Goal: Transaction & Acquisition: Obtain resource

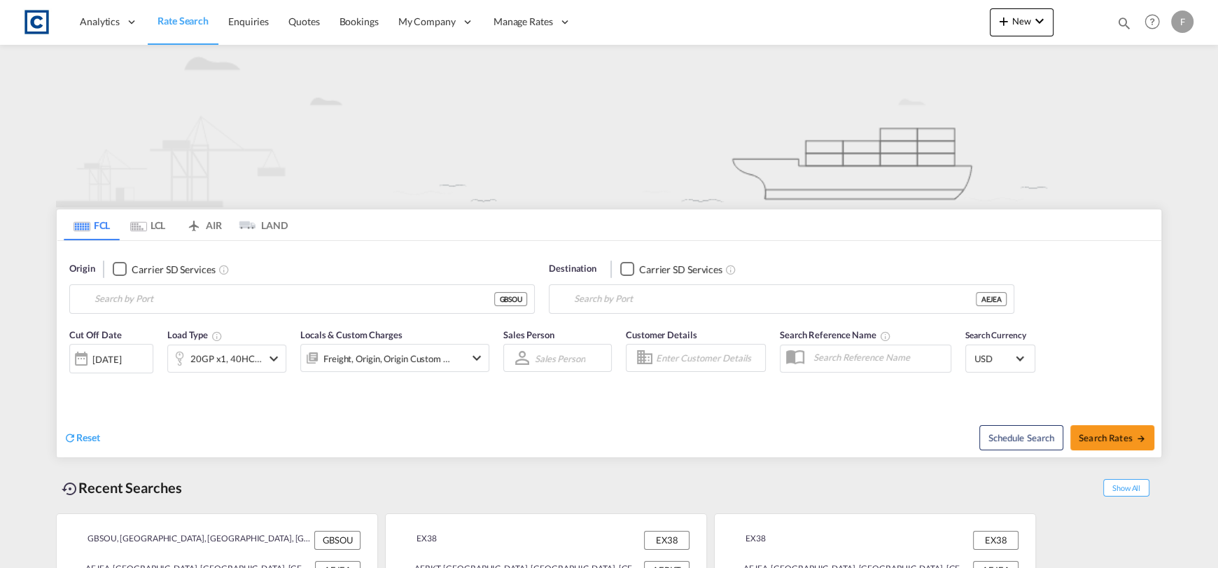
type input "[GEOGRAPHIC_DATA], GBSOU"
type input "[GEOGRAPHIC_DATA], [GEOGRAPHIC_DATA]"
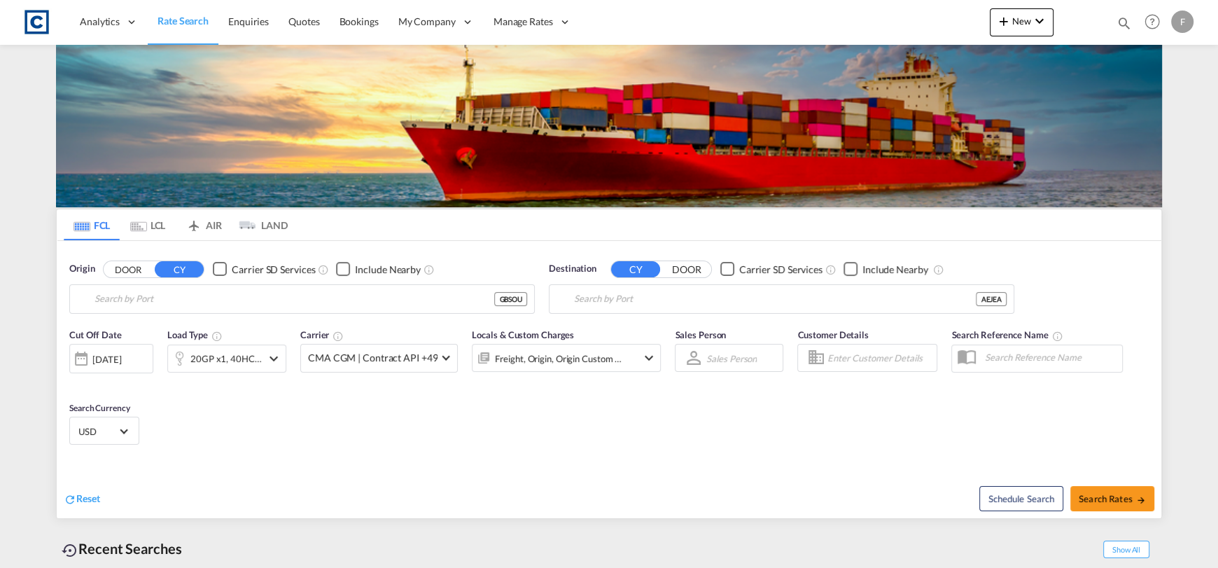
type input "[GEOGRAPHIC_DATA], GBSOU"
type input "[GEOGRAPHIC_DATA], [GEOGRAPHIC_DATA]"
click at [269, 284] on div "[GEOGRAPHIC_DATA], [GEOGRAPHIC_DATA] GBSOU" at bounding box center [302, 298] width 466 height 29
click at [110, 268] on button "DOOR" at bounding box center [128, 269] width 49 height 16
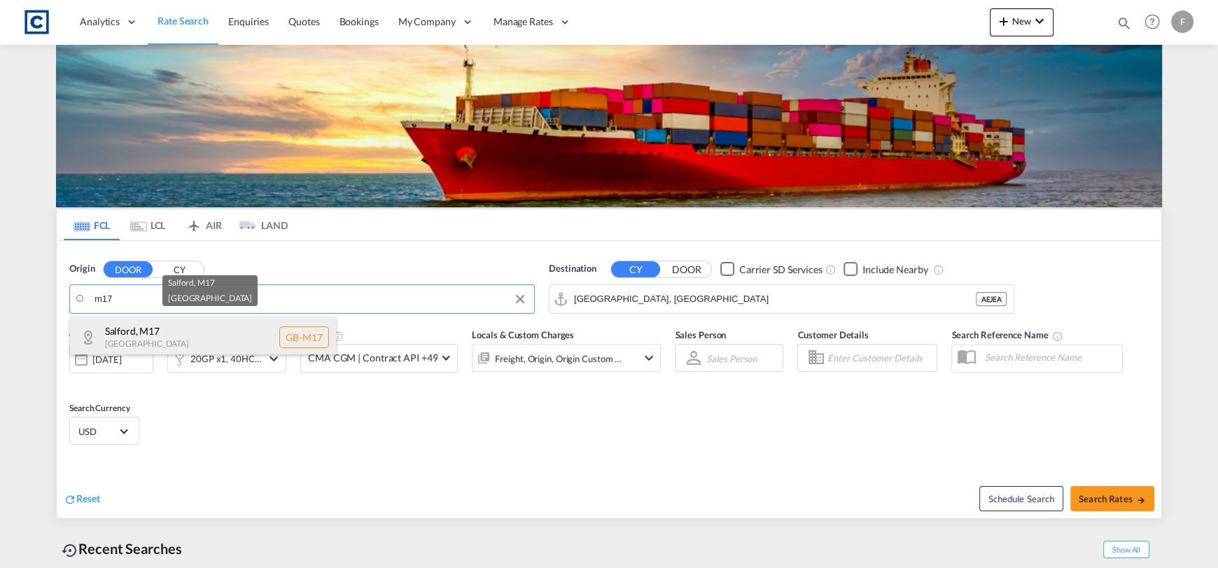
click at [187, 327] on div "Salford , M17 [GEOGRAPHIC_DATA] [GEOGRAPHIC_DATA]-M17" at bounding box center [203, 338] width 266 height 42
type input "GB-M17, [GEOGRAPHIC_DATA]"
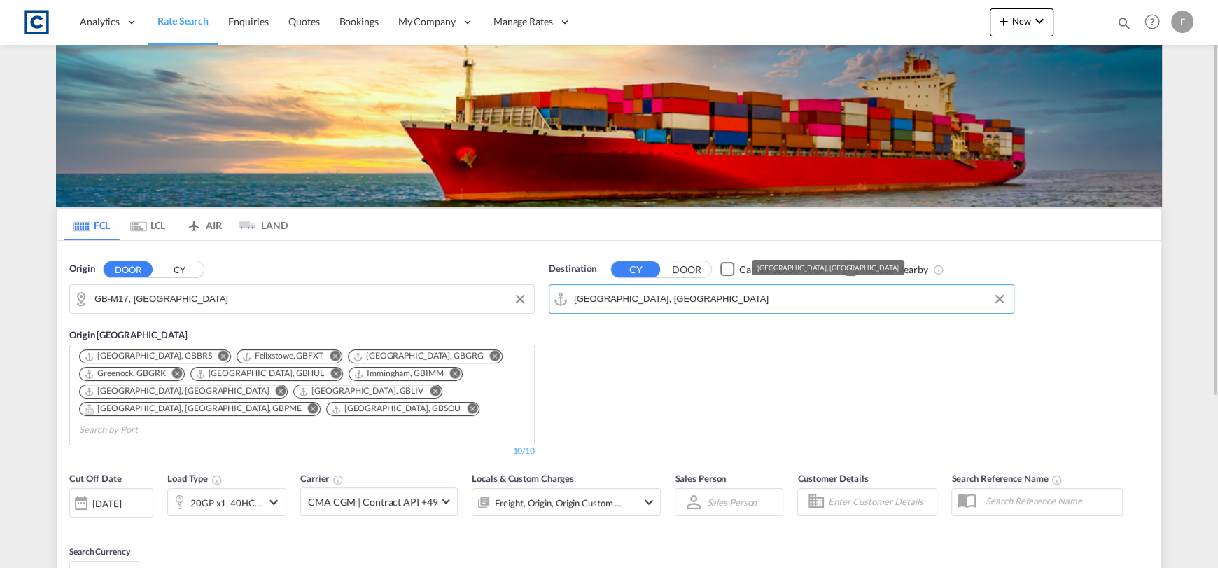
click at [696, 301] on input "[GEOGRAPHIC_DATA], [GEOGRAPHIC_DATA]" at bounding box center [790, 299] width 433 height 21
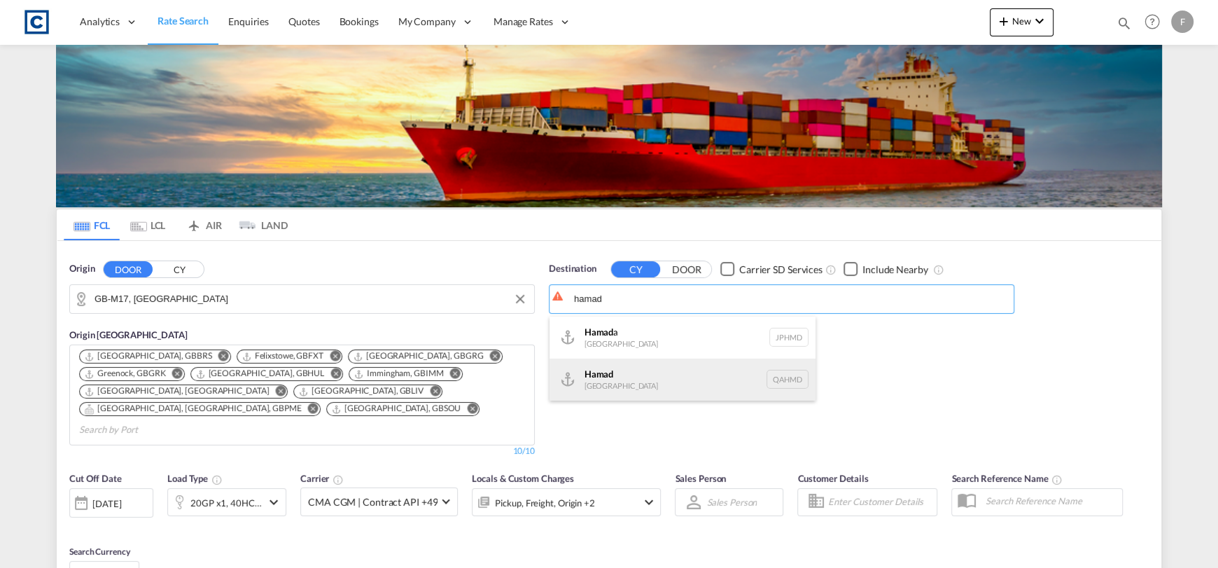
click at [642, 384] on div "Hamad [GEOGRAPHIC_DATA] QAHMD" at bounding box center [683, 380] width 266 height 42
type input "Hamad, QAHMD"
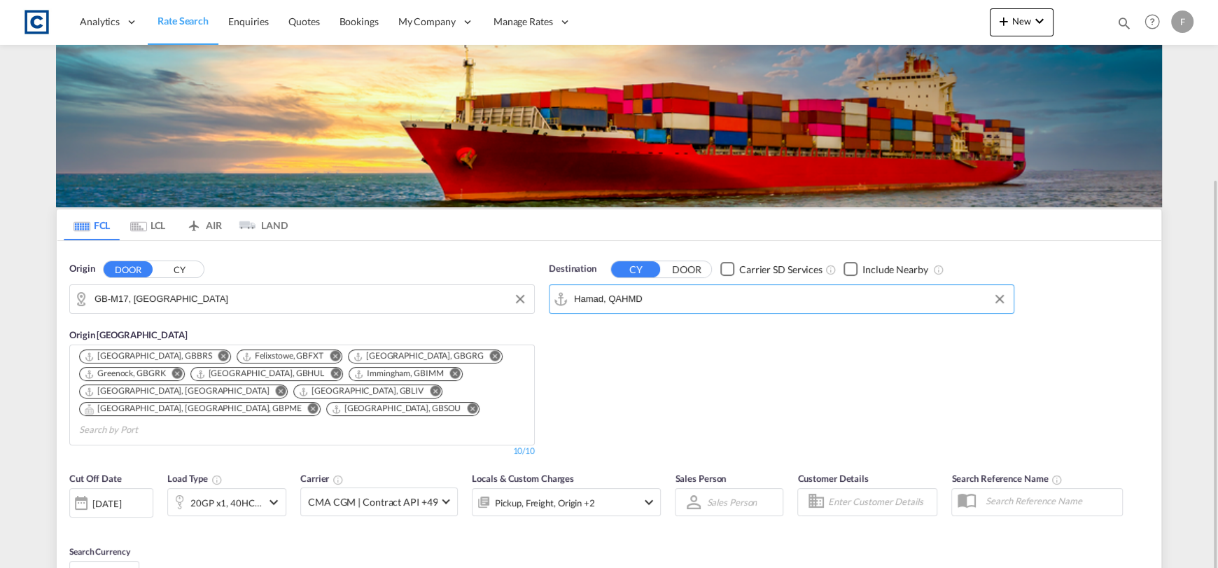
scroll to position [149, 0]
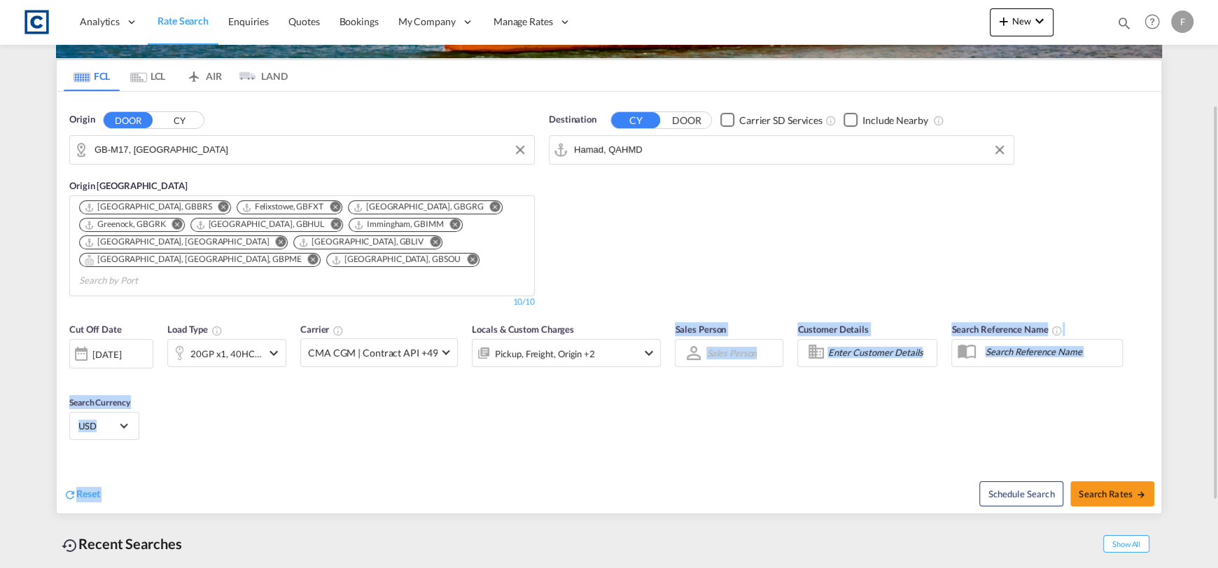
drag, startPoint x: 607, startPoint y: 415, endPoint x: 584, endPoint y: 406, distance: 24.8
click at [584, 406] on div "Cut Off Date [DATE] [DATE] Load Type 20GP x1, 40HC x1 Carrier CMA CGM | Contrac…" at bounding box center [609, 413] width 1105 height 197
click at [583, 406] on div "Cut Off Date [DATE] [DATE] Load Type 20GP x1, 40HC x1 Carrier CMA CGM | Contrac…" at bounding box center [609, 383] width 1105 height 137
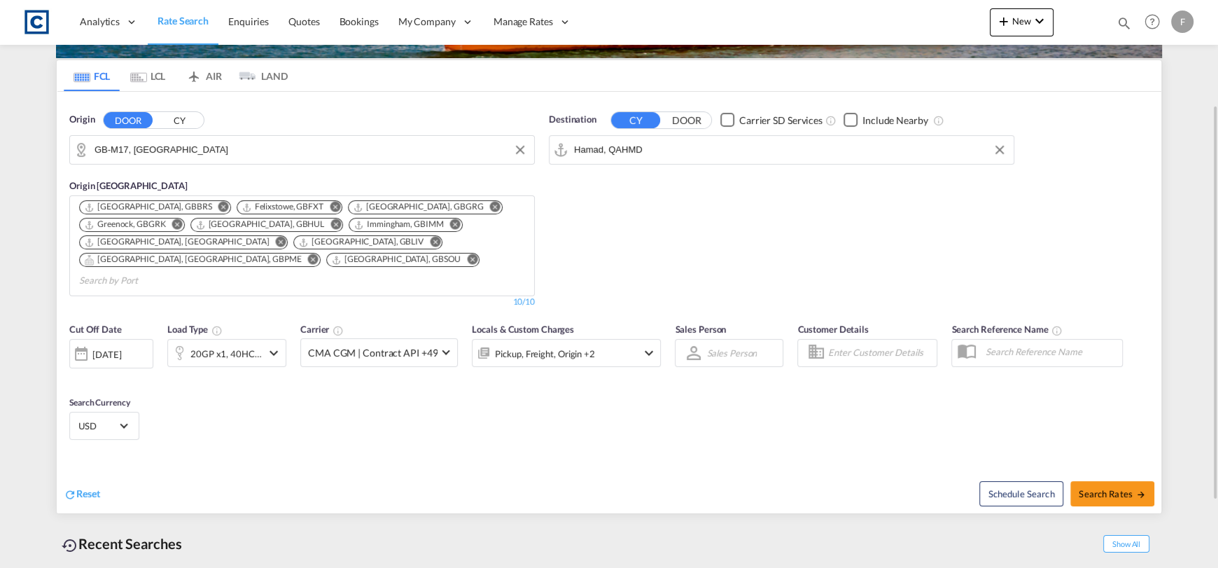
click at [245, 352] on div "Cut Off Date [DATE] [DATE] Load Type 20GP x1, 40HC x1 Carrier CMA CGM | Contrac…" at bounding box center [365, 351] width 592 height 59
click at [229, 344] on div "20GP x1, 40HC x1" at bounding box center [225, 354] width 71 height 20
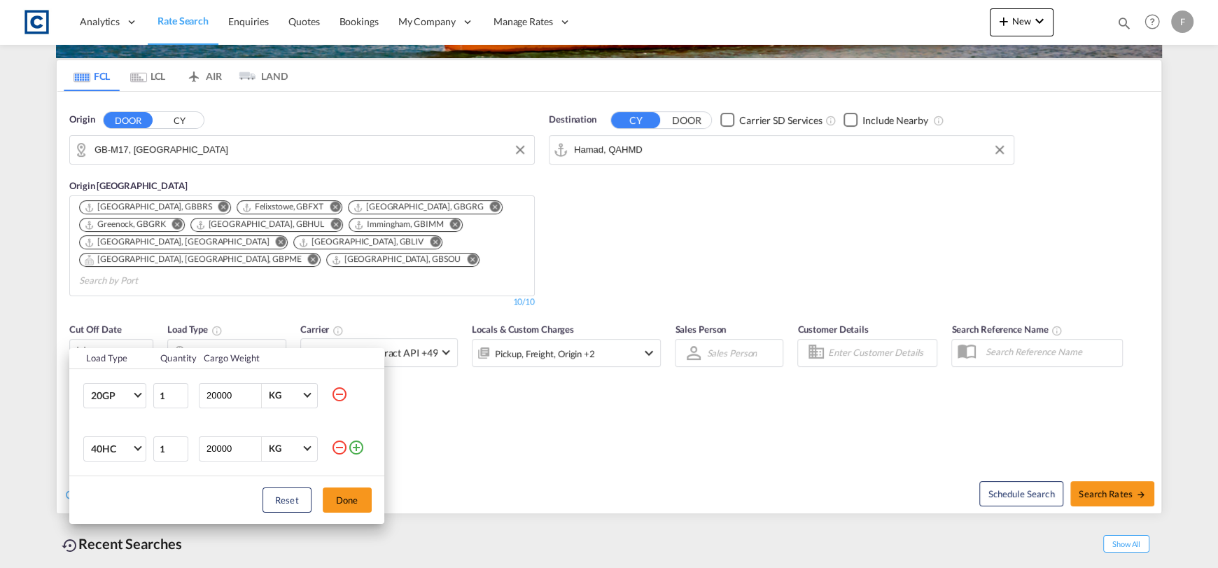
click at [335, 443] on md-icon "icon-minus-circle-outline" at bounding box center [339, 447] width 17 height 17
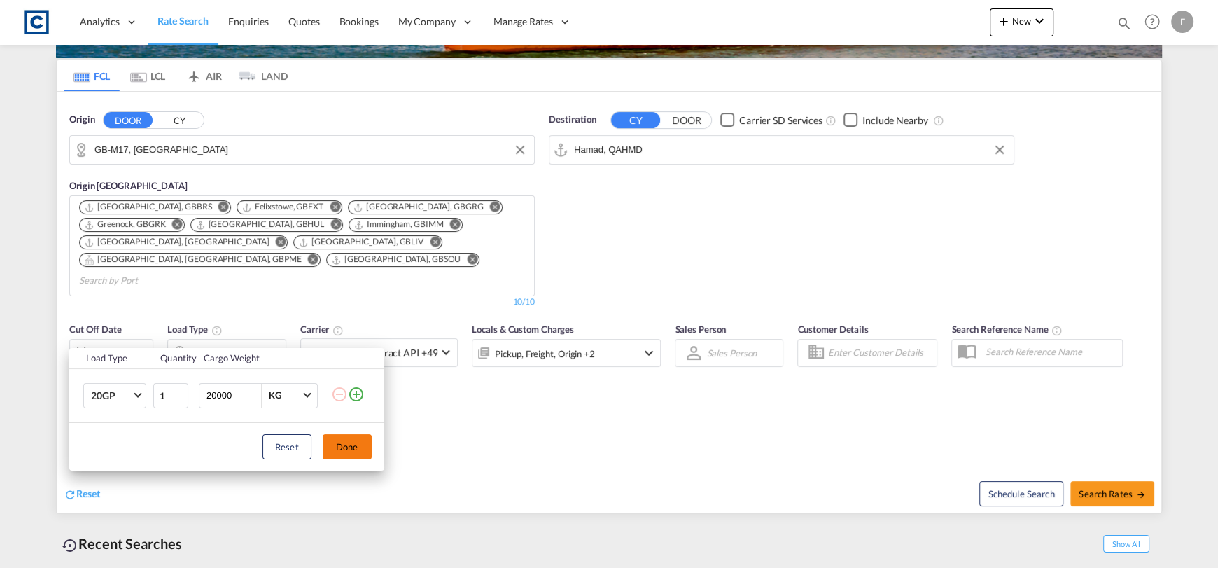
click at [344, 434] on button "Done" at bounding box center [347, 446] width 49 height 25
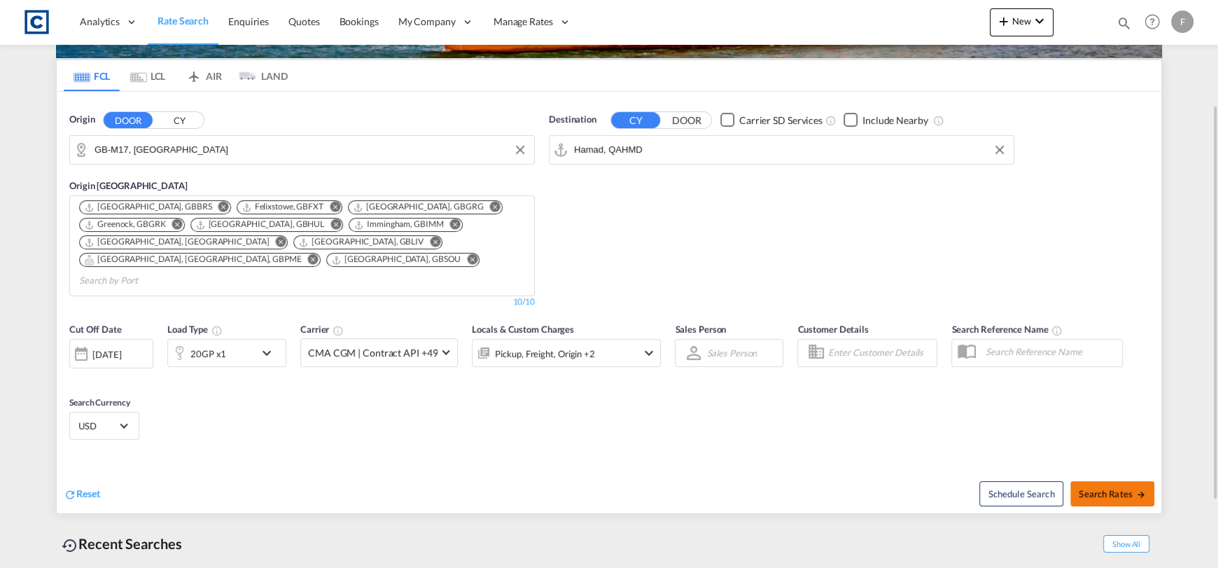
click at [1088, 481] on button "Search Rates" at bounding box center [1113, 493] width 84 height 25
type input "M17 to QAHMD / [DATE]"
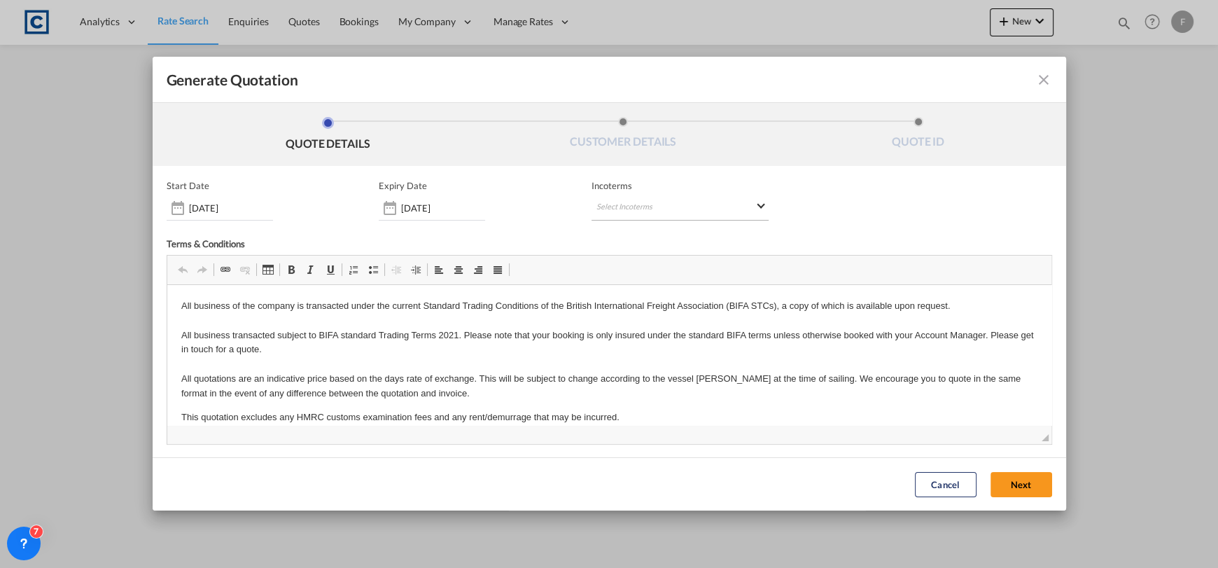
click at [653, 214] on md-select "Select Incoterms CFR - export Cost and Freight CPT - import Carrier Paid to CPT…" at bounding box center [680, 207] width 177 height 25
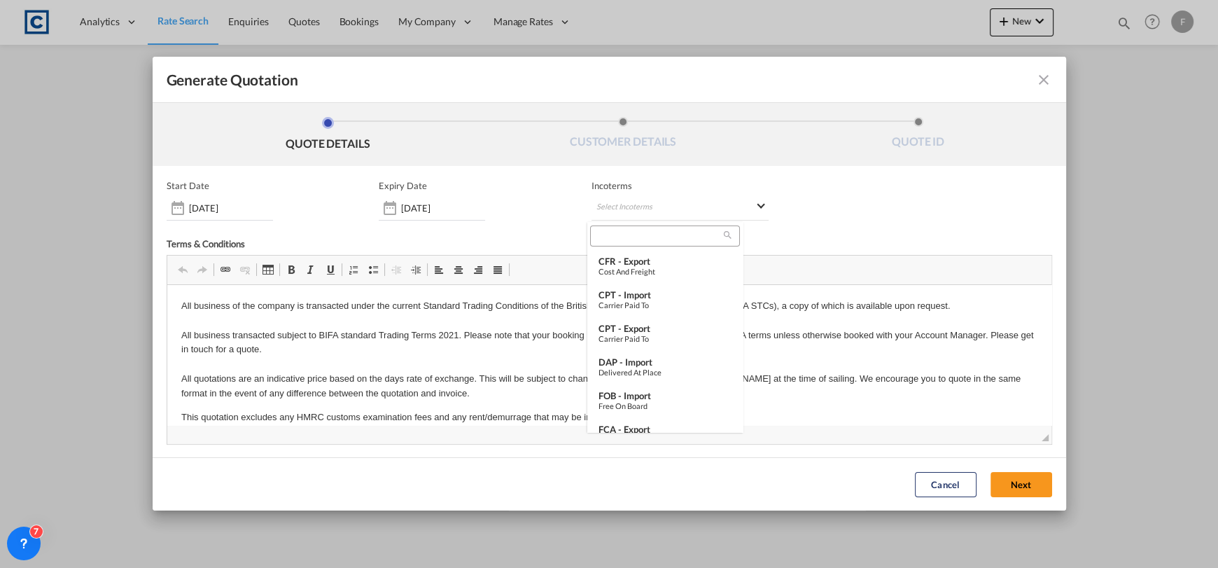
click at [629, 242] on input "search" at bounding box center [660, 236] width 130 height 13
click at [637, 253] on md-option "CFR - export Cost and Freight" at bounding box center [665, 267] width 155 height 34
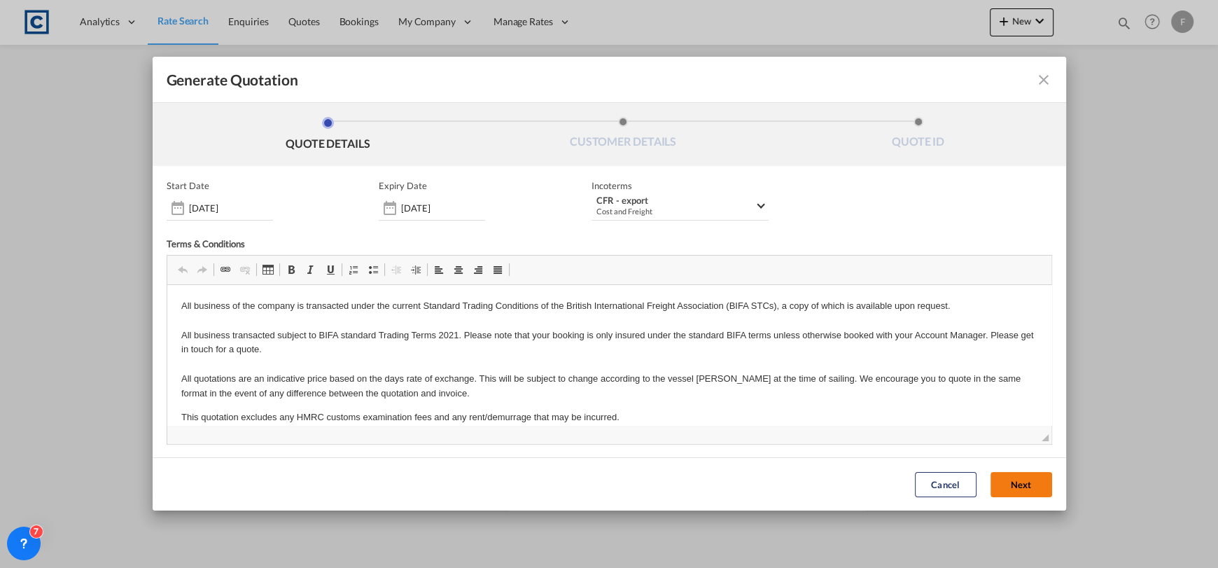
click at [994, 480] on button "Next" at bounding box center [1022, 484] width 62 height 25
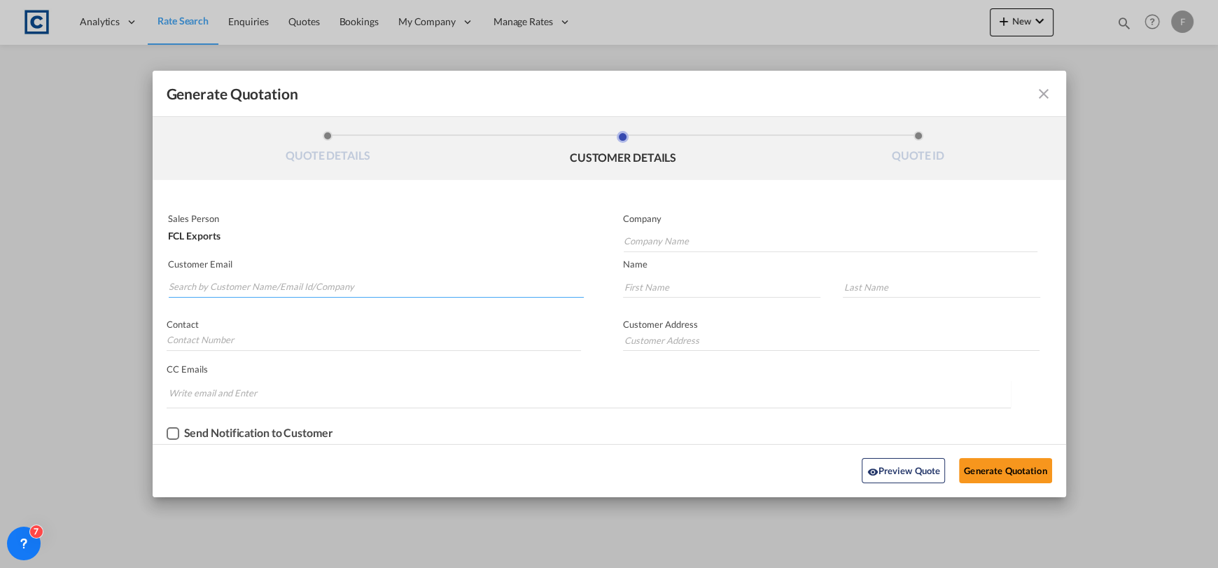
click at [301, 279] on input "Search by Customer Name/Email Id/Company" at bounding box center [377, 287] width 416 height 21
drag, startPoint x: 161, startPoint y: 286, endPoint x: 83, endPoint y: 281, distance: 77.9
click at [83, 281] on div "Generate Quotation QUOTE DETAILS CUSTOMER DETAILS QUOTE ID Start Date [DATE] Ex…" at bounding box center [609, 283] width 1218 height 567
paste input "@[DOMAIN_NAME]"
type input "[PERSON_NAME][EMAIL_ADDRESS][DOMAIN_NAME]"
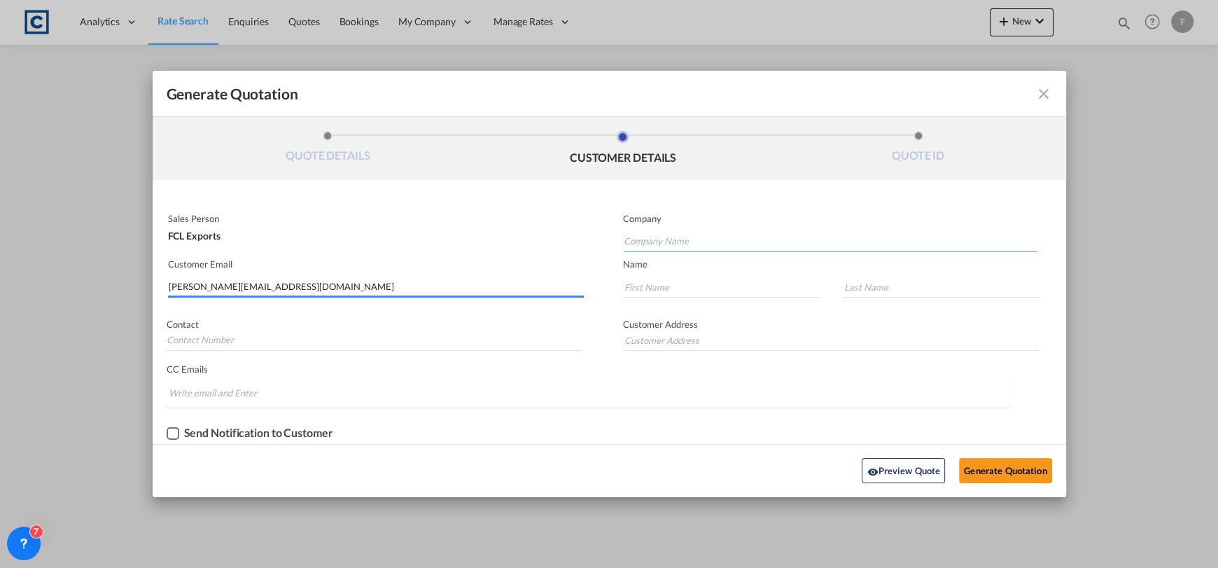
click at [652, 242] on input "Company Name" at bounding box center [831, 241] width 414 height 21
paste input "Console Shipping Services"
type input "Console Shipping Services"
click at [659, 285] on input "Generate QuotationQUOTE ..." at bounding box center [721, 287] width 197 height 21
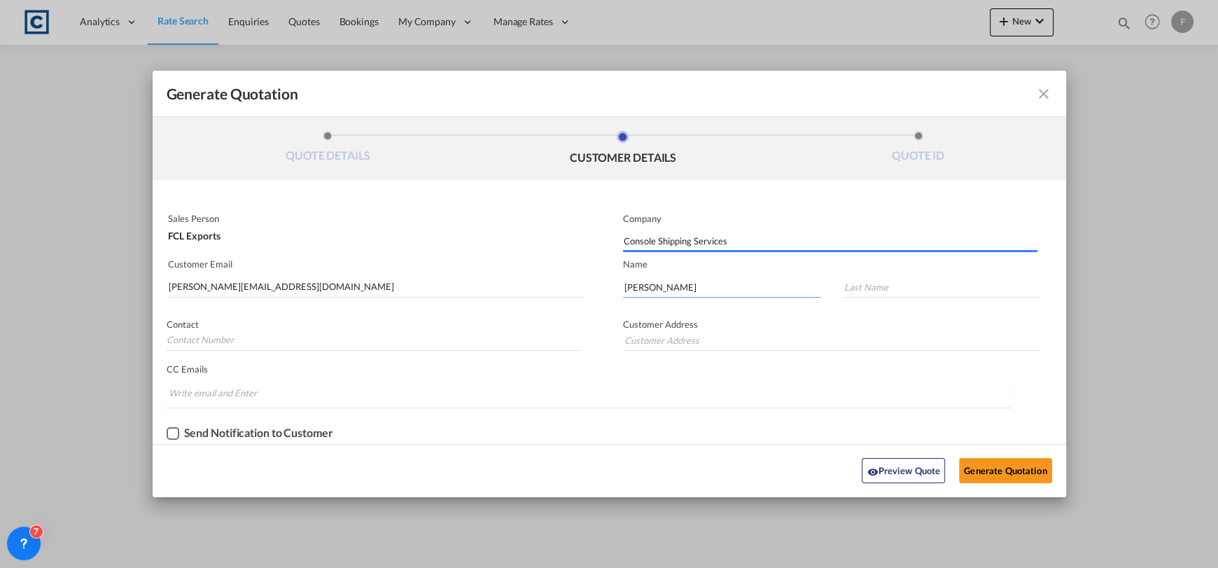
type input "[PERSON_NAME]"
type input "R"
type input "T"
click at [1027, 466] on button "Generate Quotation" at bounding box center [1005, 470] width 92 height 25
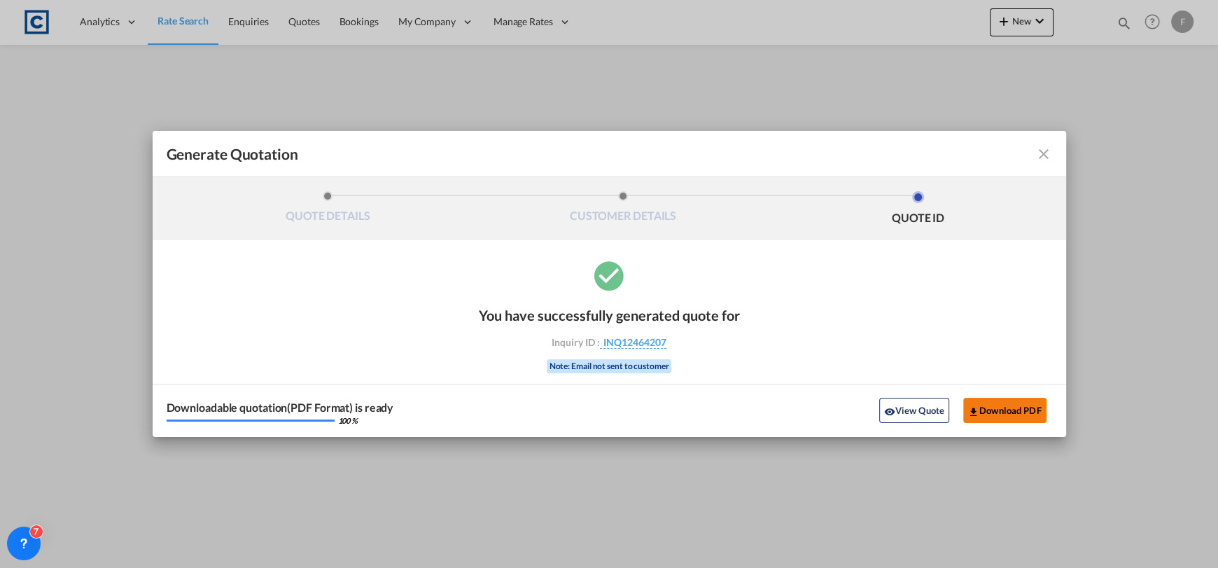
click at [983, 408] on button "Download PDF" at bounding box center [1005, 410] width 83 height 25
